Goal: Find specific page/section: Find specific page/section

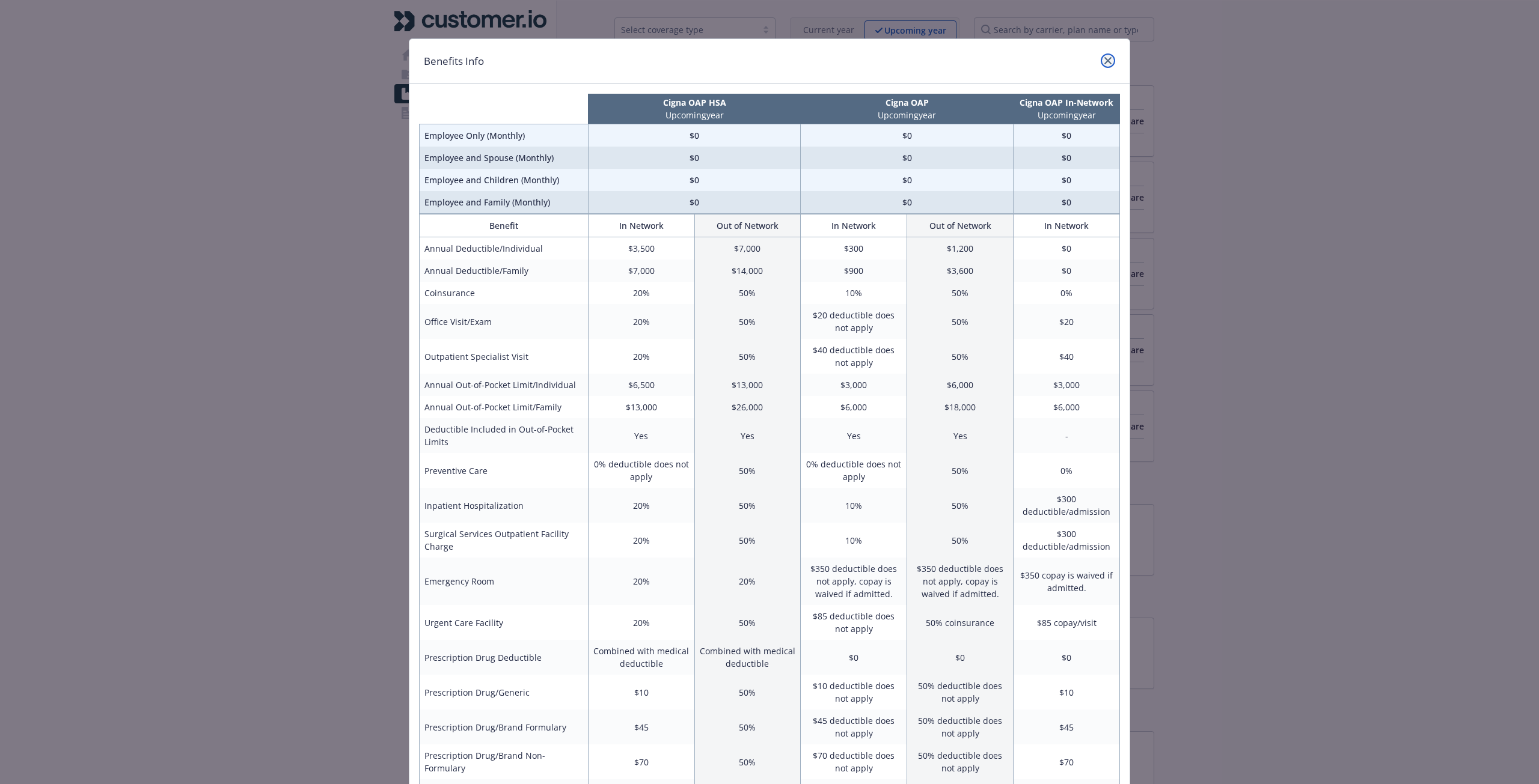
click at [1104, 63] on icon "close" at bounding box center [1107, 60] width 7 height 7
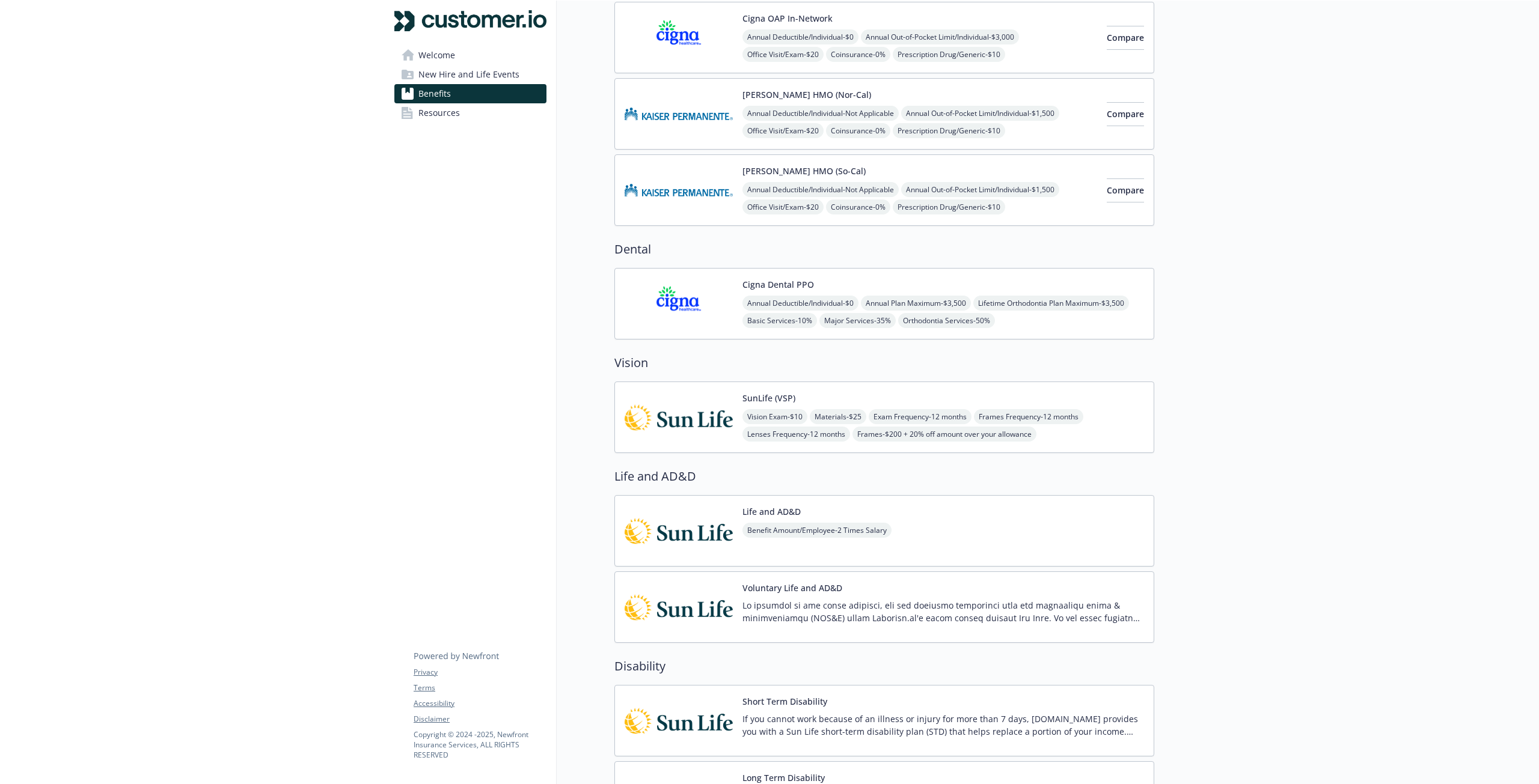
scroll to position [288, 0]
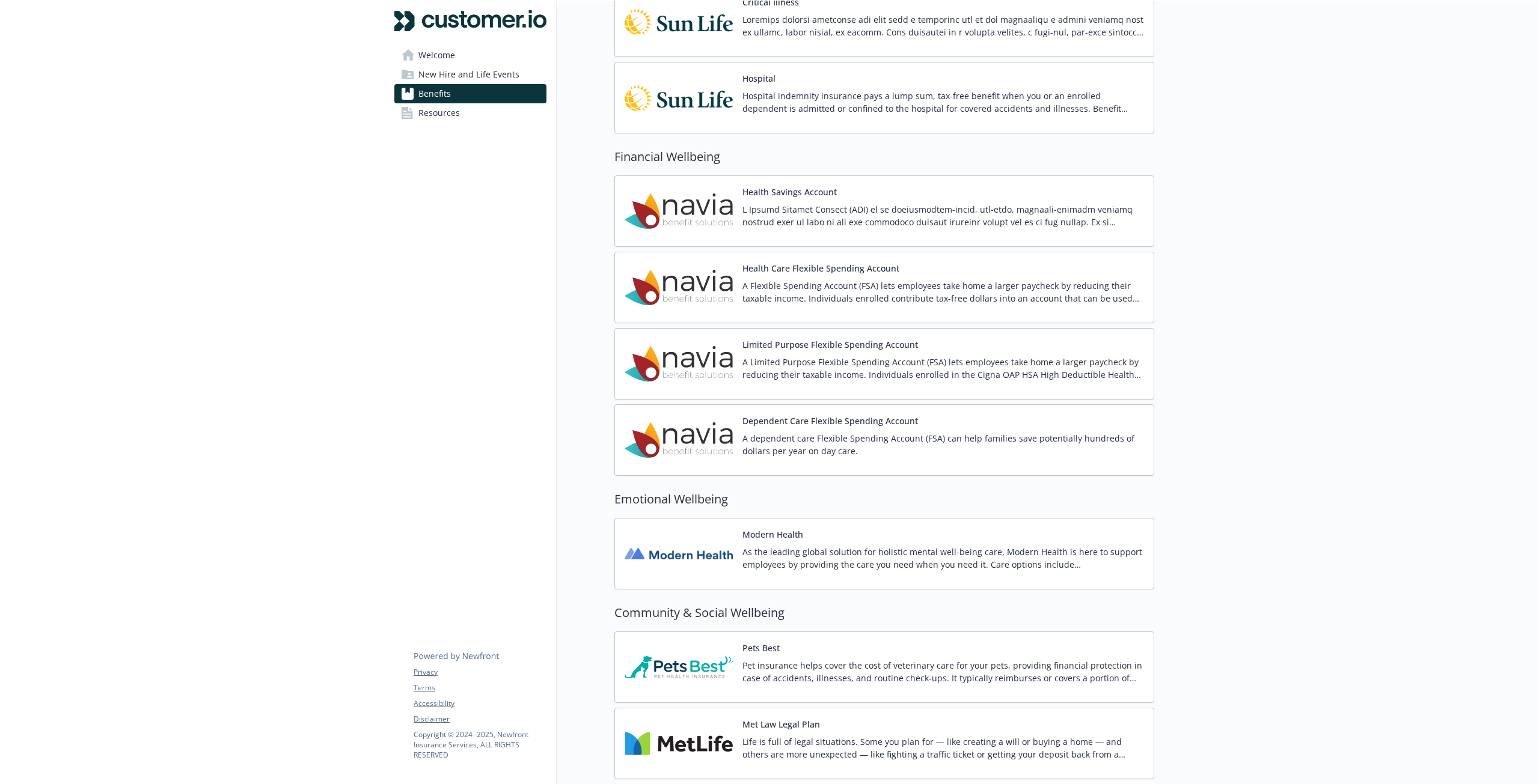
click at [449, 112] on span "Resources" at bounding box center [439, 113] width 41 height 19
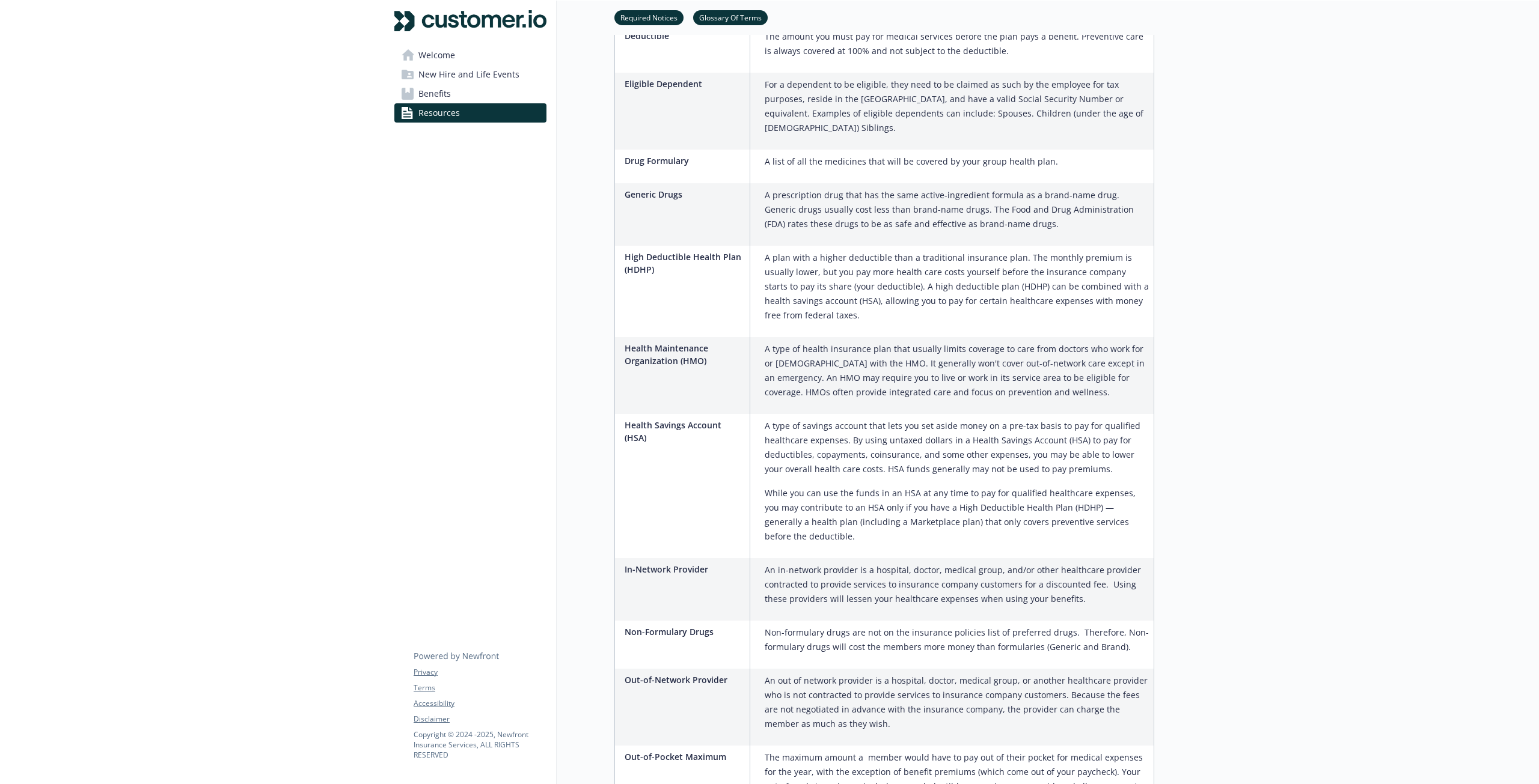
scroll to position [1009, 0]
